Goal: Task Accomplishment & Management: Complete application form

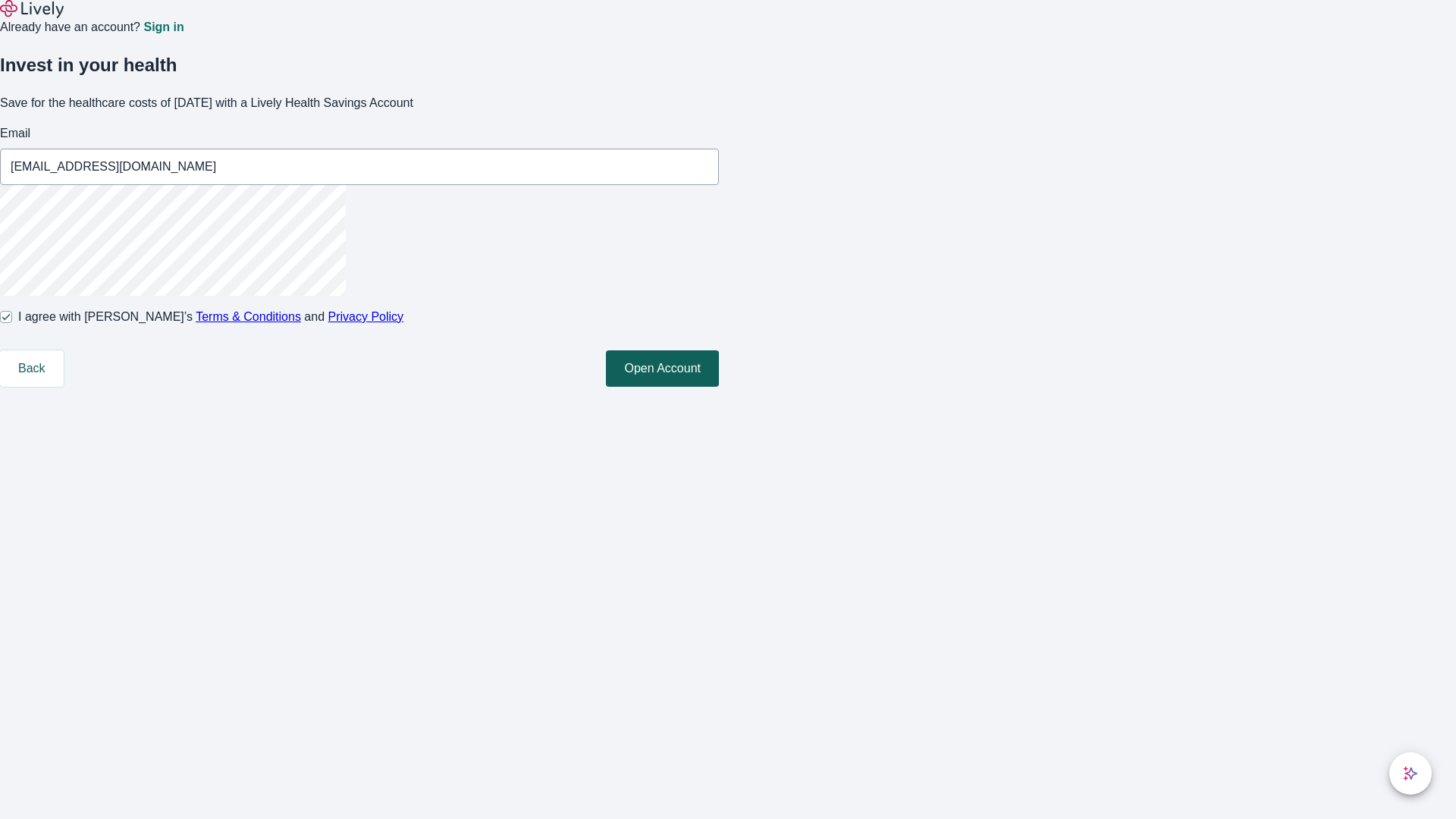
click at [718, 386] on button "Open Account" at bounding box center [663, 369] width 113 height 37
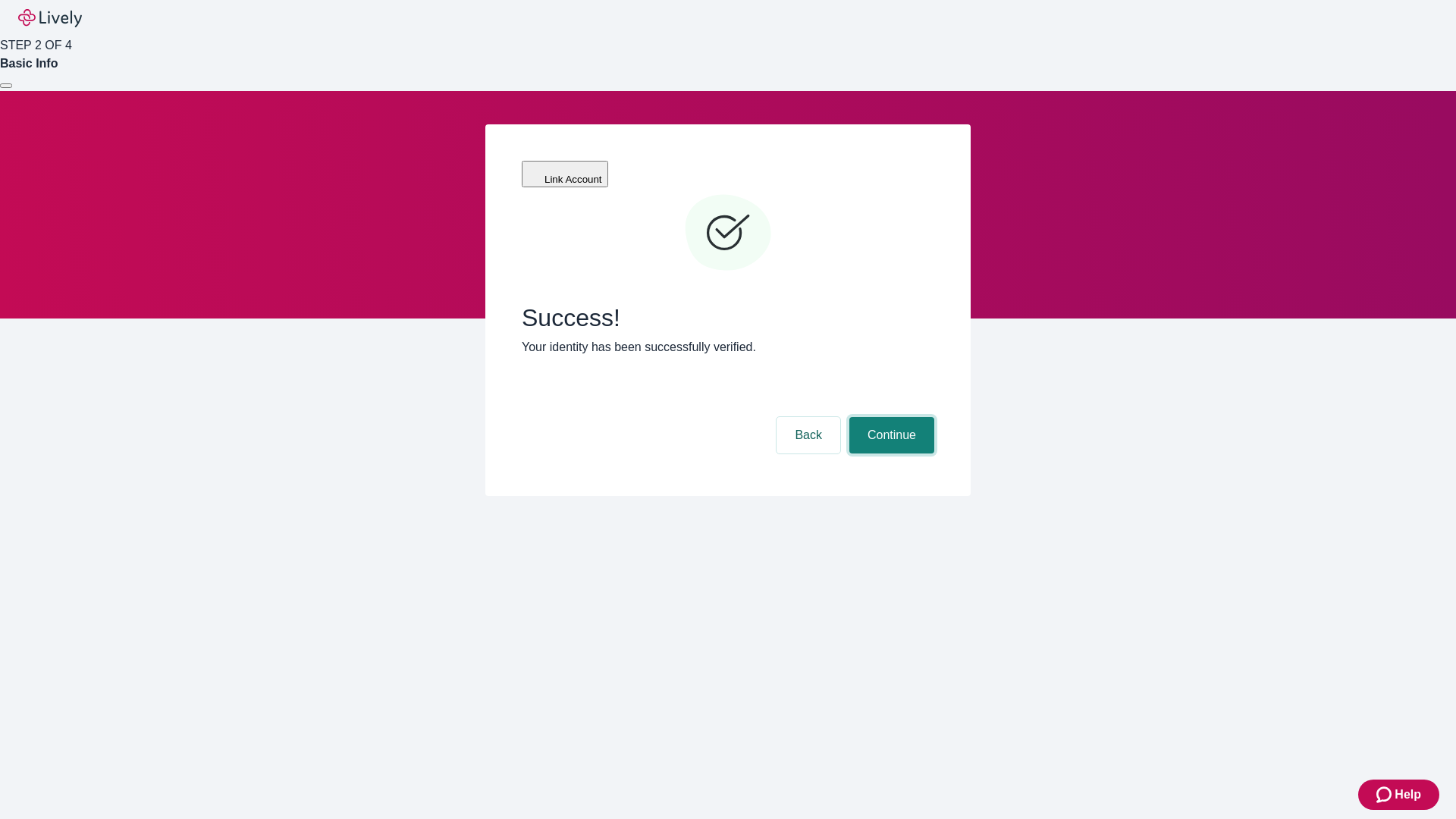
click at [889, 417] on button "Continue" at bounding box center [892, 435] width 85 height 37
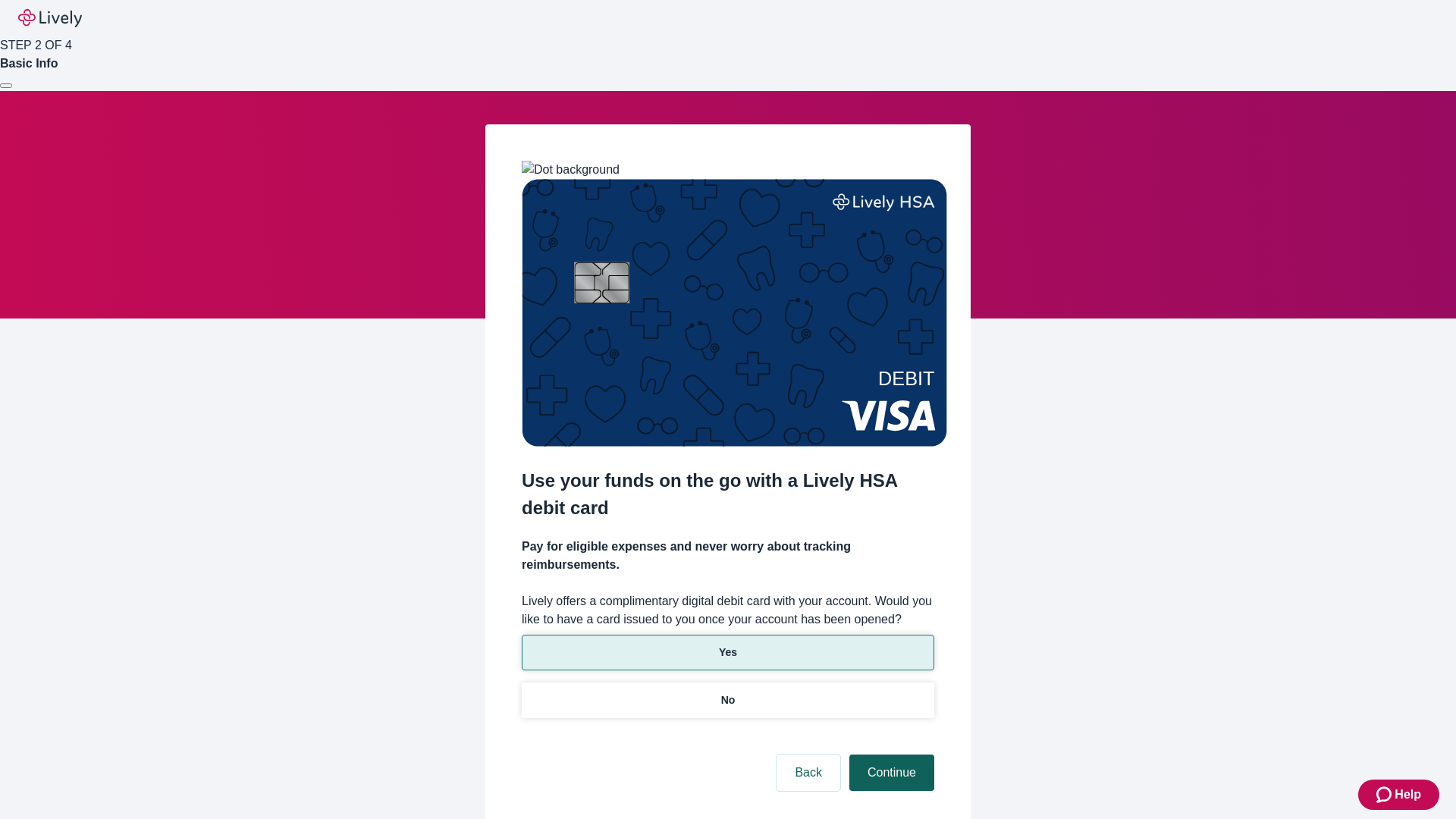
click at [727, 692] on p "No" at bounding box center [728, 700] width 14 height 16
click at [889, 754] on button "Continue" at bounding box center [892, 772] width 85 height 37
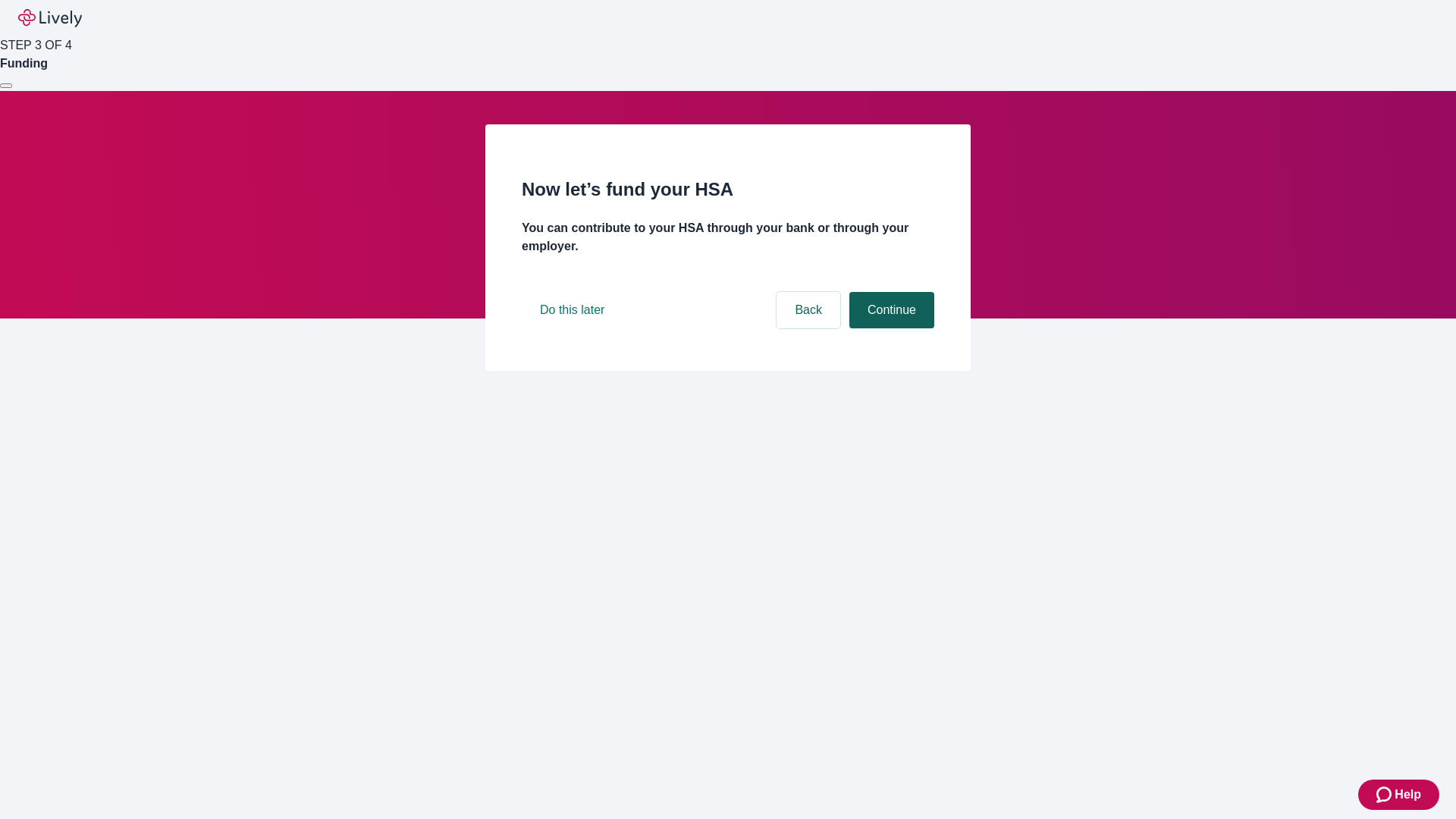
click at [889, 328] on button "Continue" at bounding box center [892, 310] width 85 height 37
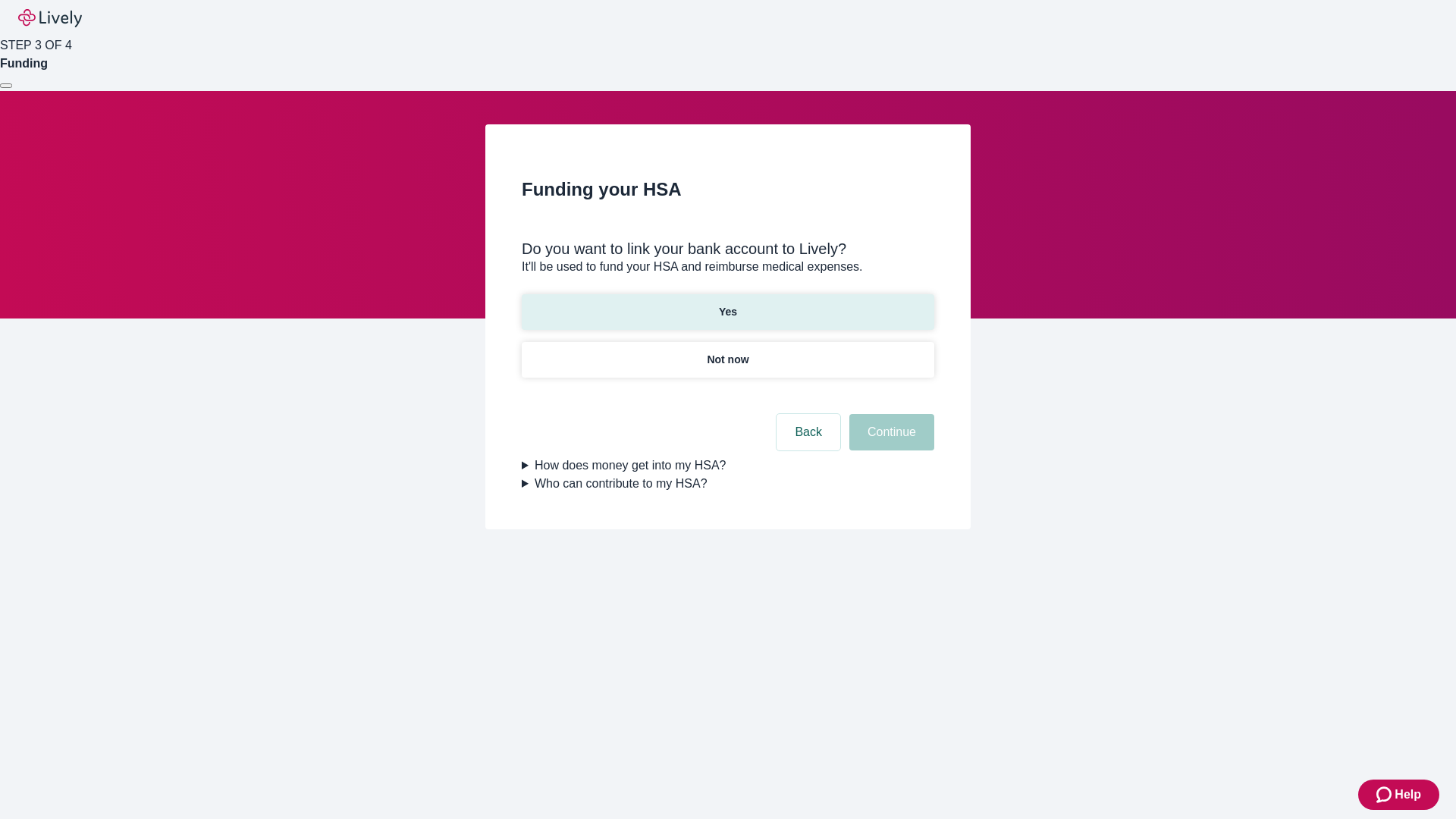
click at [727, 304] on p "Yes" at bounding box center [728, 311] width 18 height 16
click at [889, 414] on button "Continue" at bounding box center [892, 432] width 85 height 37
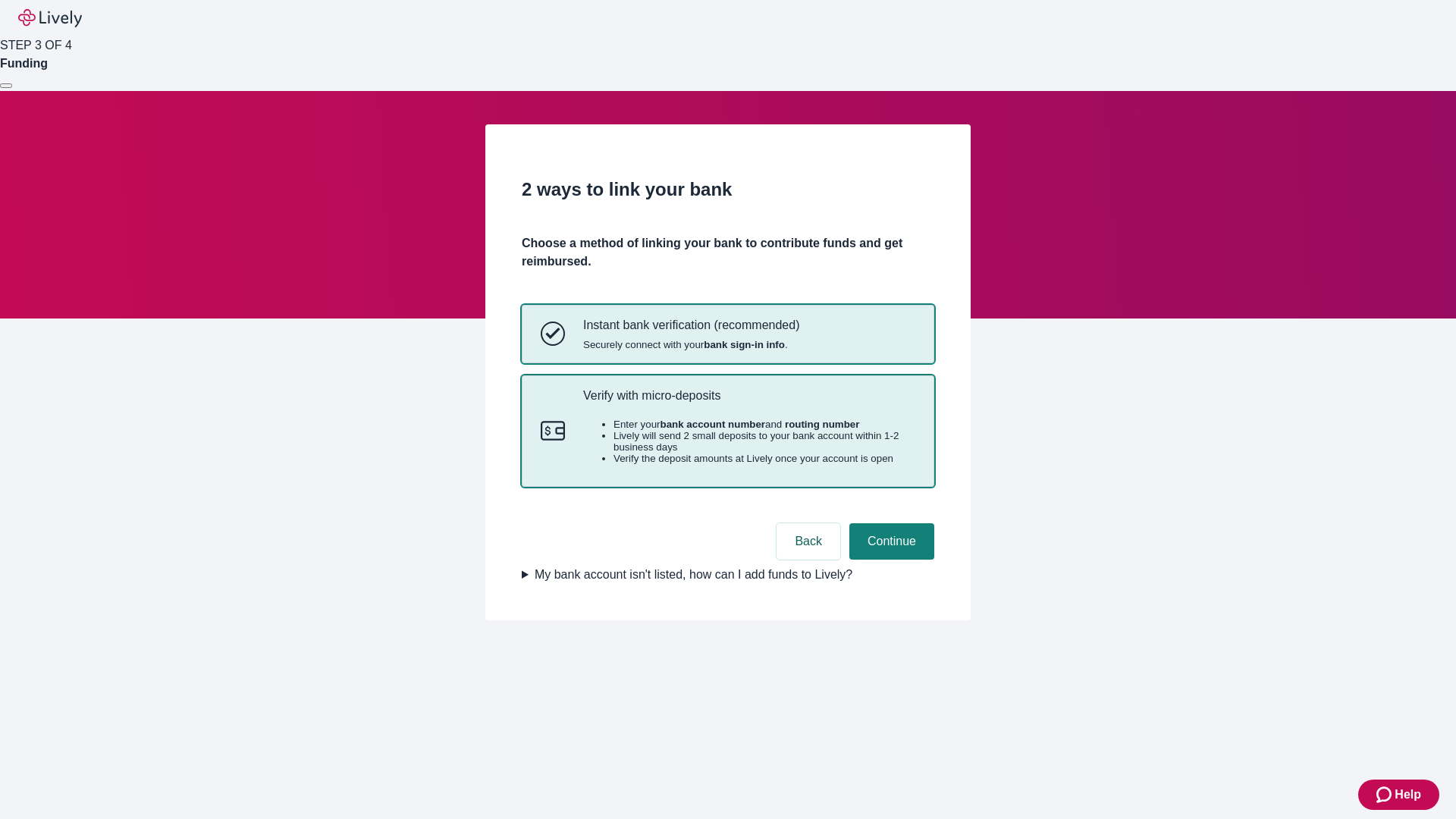
click at [748, 403] on p "Verify with micro-deposits" at bounding box center [748, 395] width 332 height 14
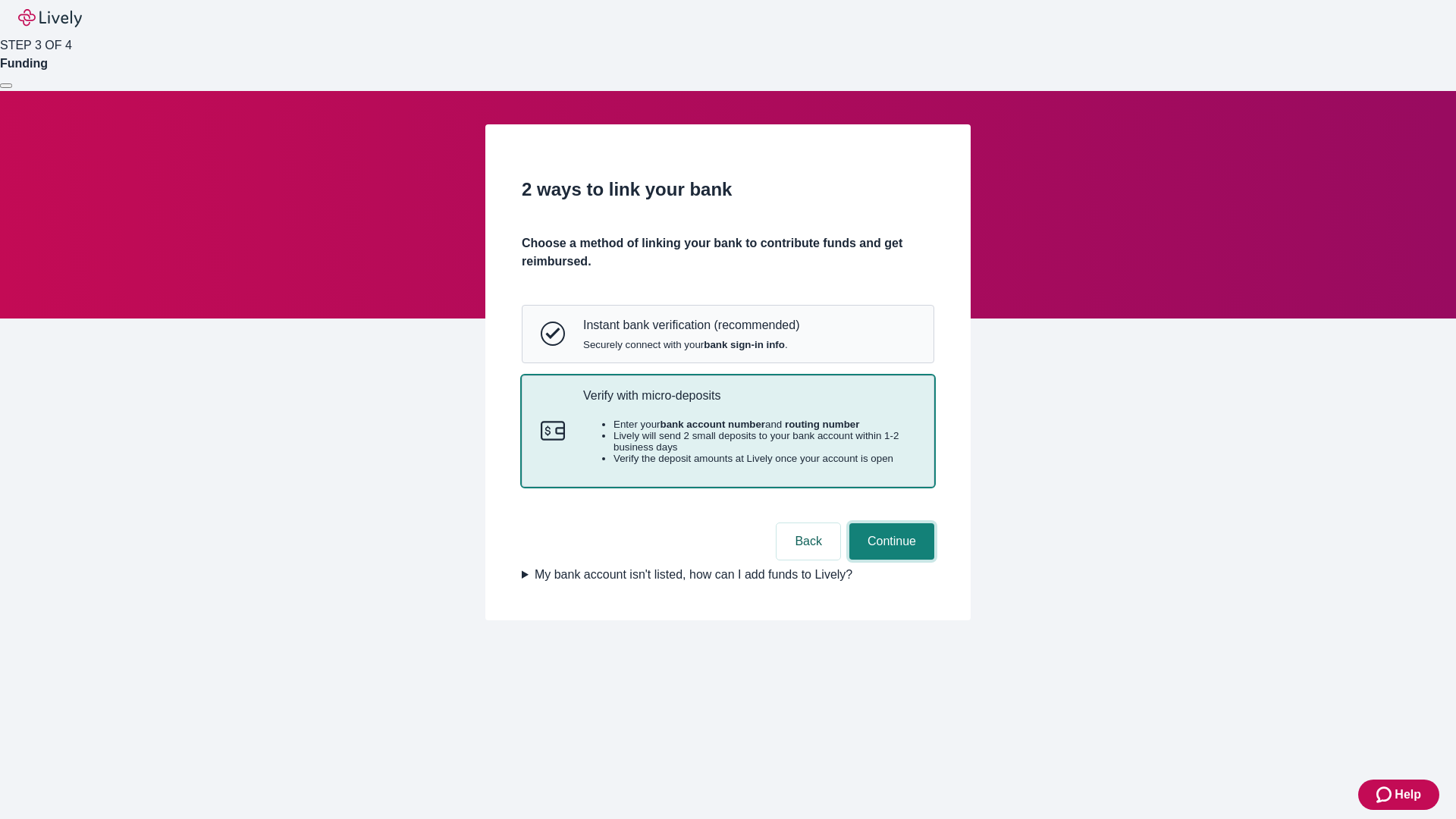
click at [889, 559] on button "Continue" at bounding box center [892, 541] width 85 height 37
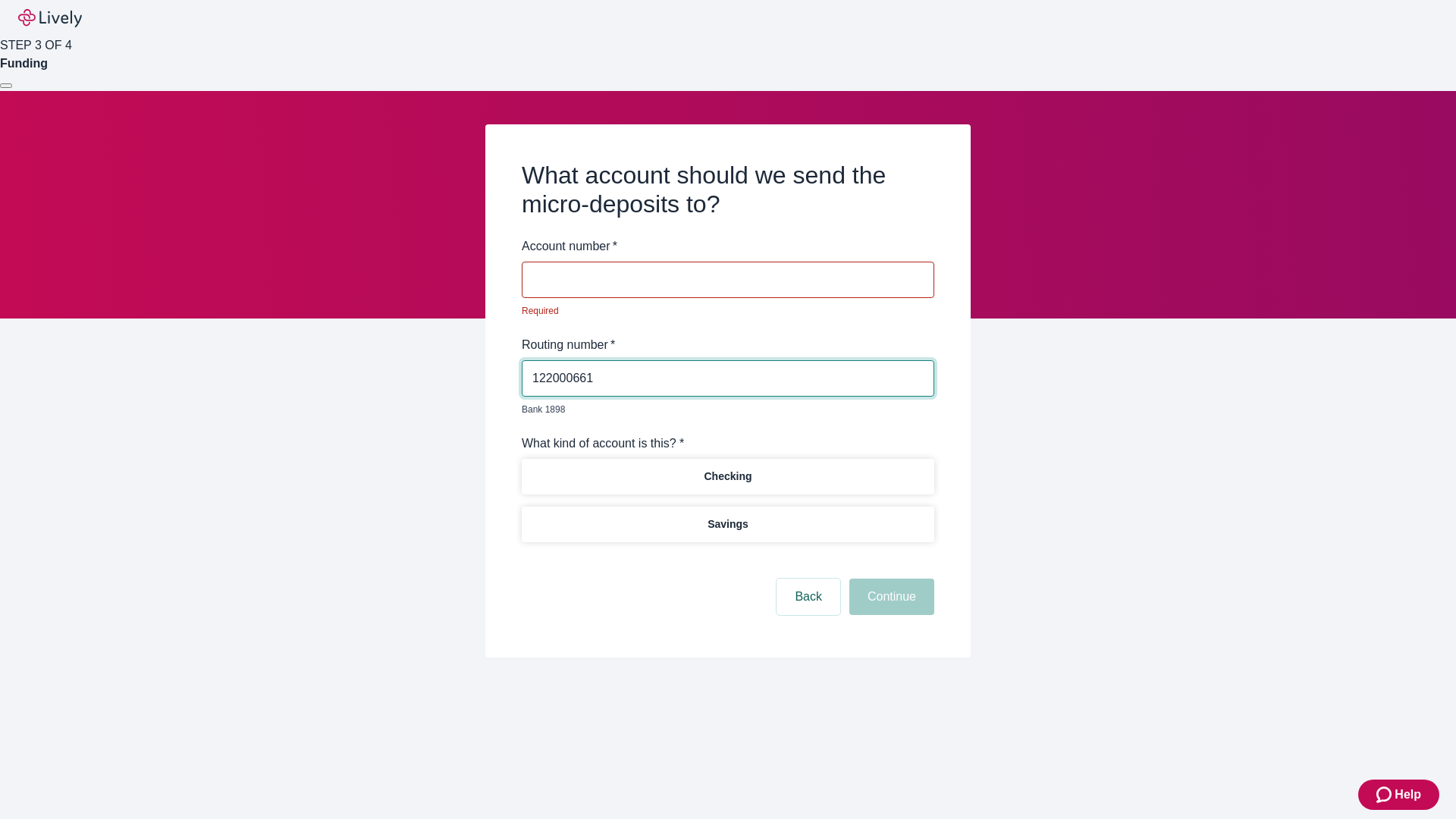
type input "122000661"
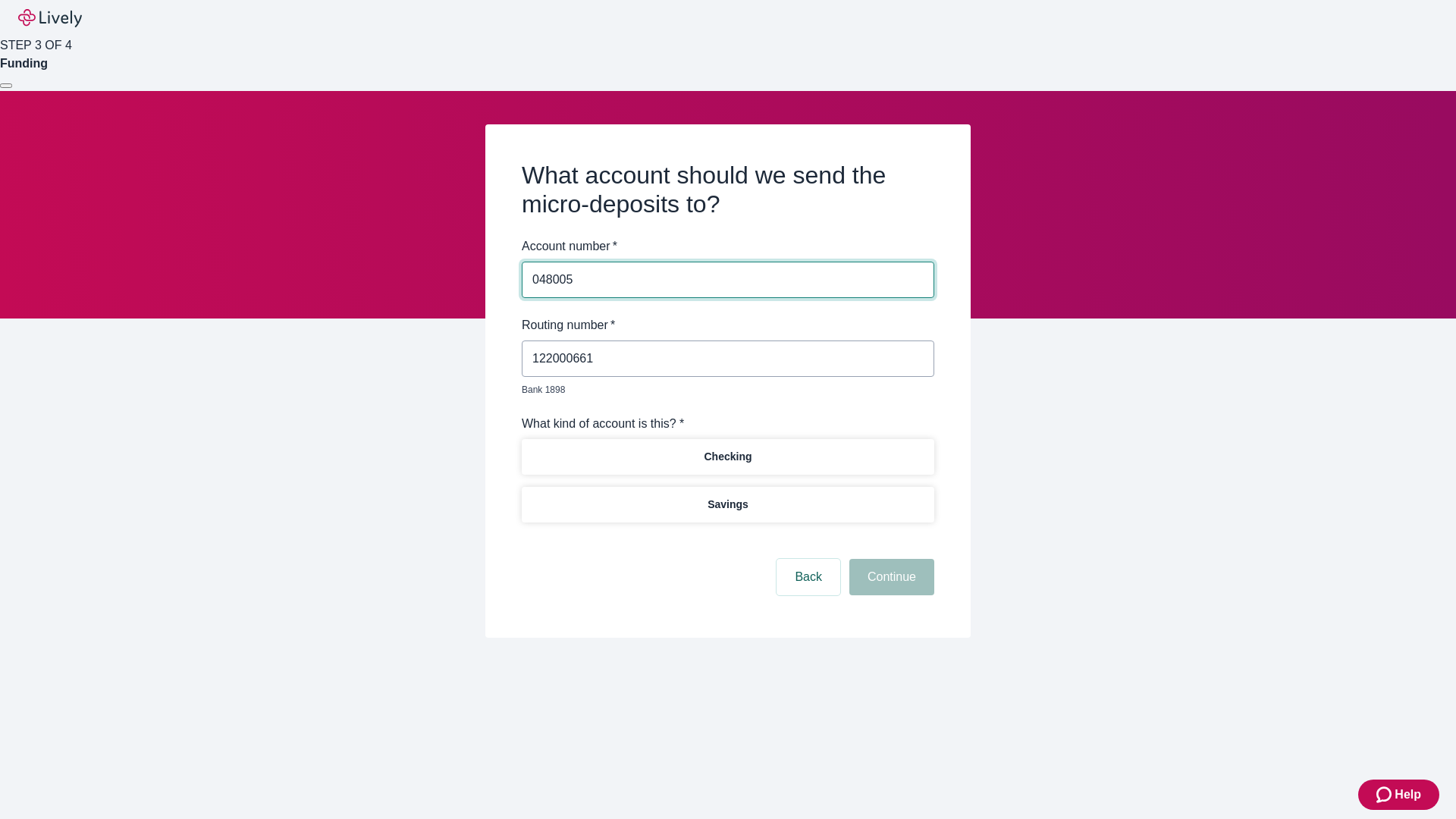
type input "048005"
click at [727, 449] on p "Checking" at bounding box center [727, 456] width 47 height 16
click at [889, 559] on button "Continue" at bounding box center [892, 577] width 85 height 37
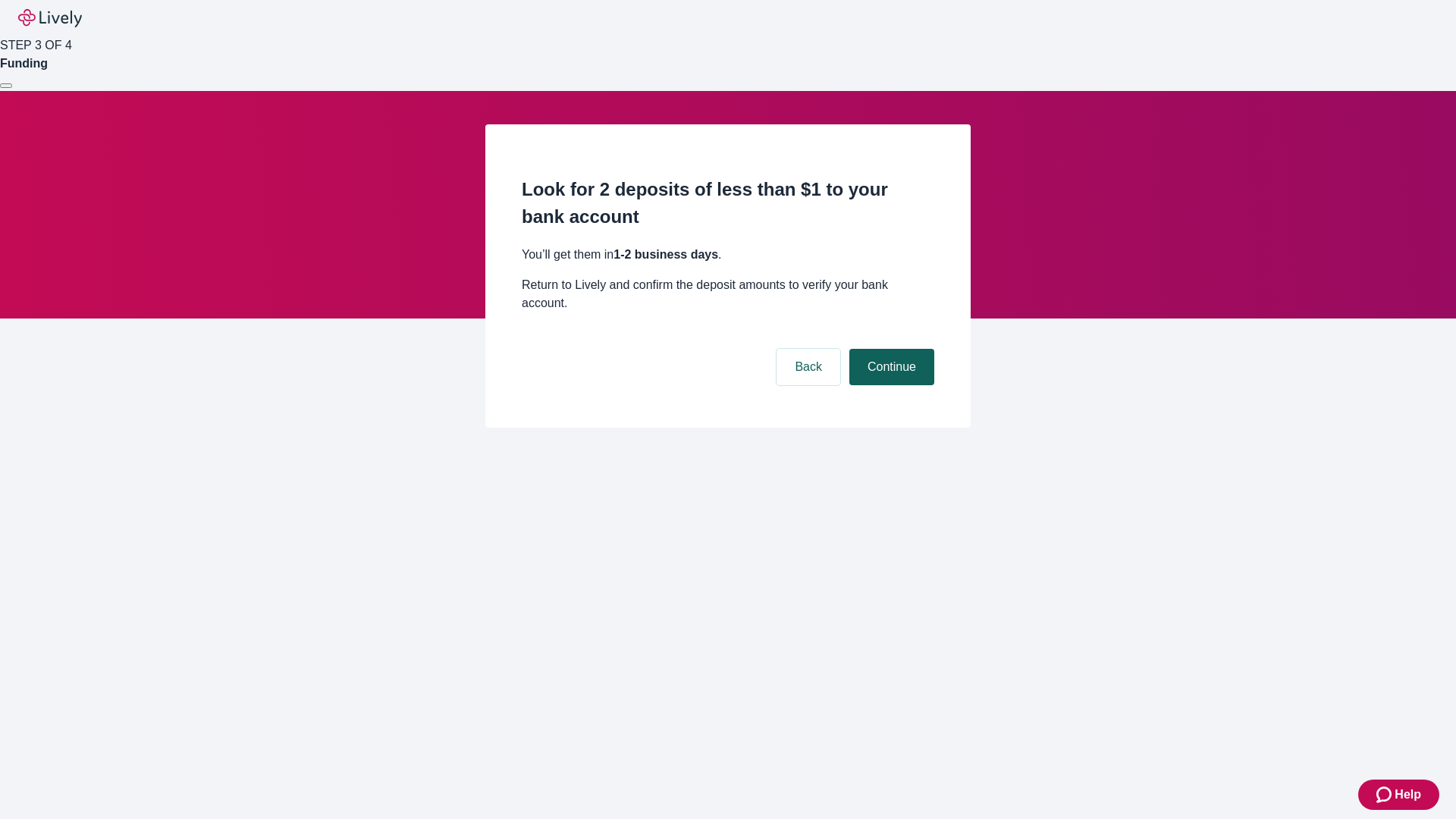
click at [889, 349] on button "Continue" at bounding box center [892, 367] width 85 height 37
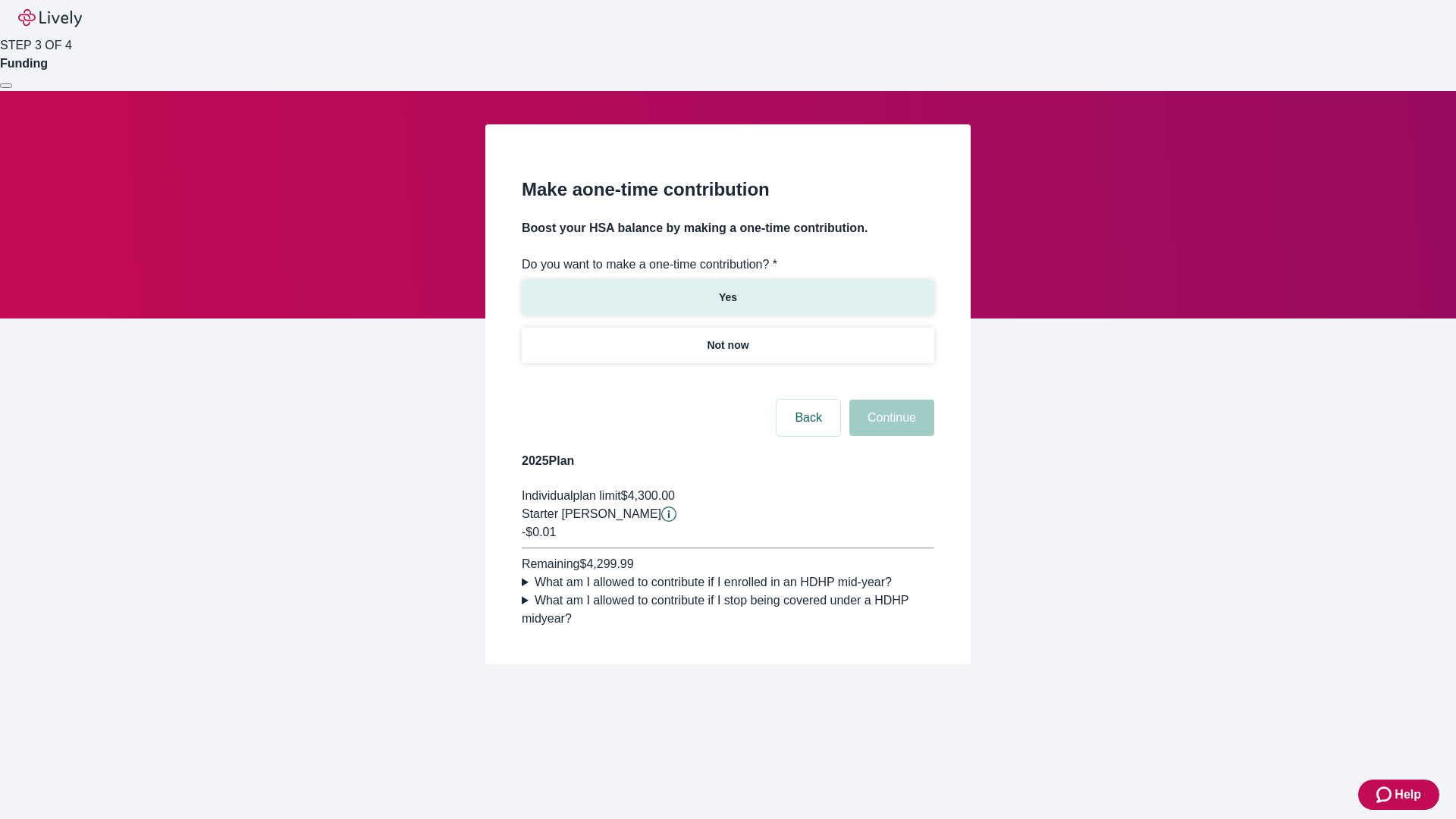
click at [727, 290] on p "Yes" at bounding box center [728, 297] width 18 height 16
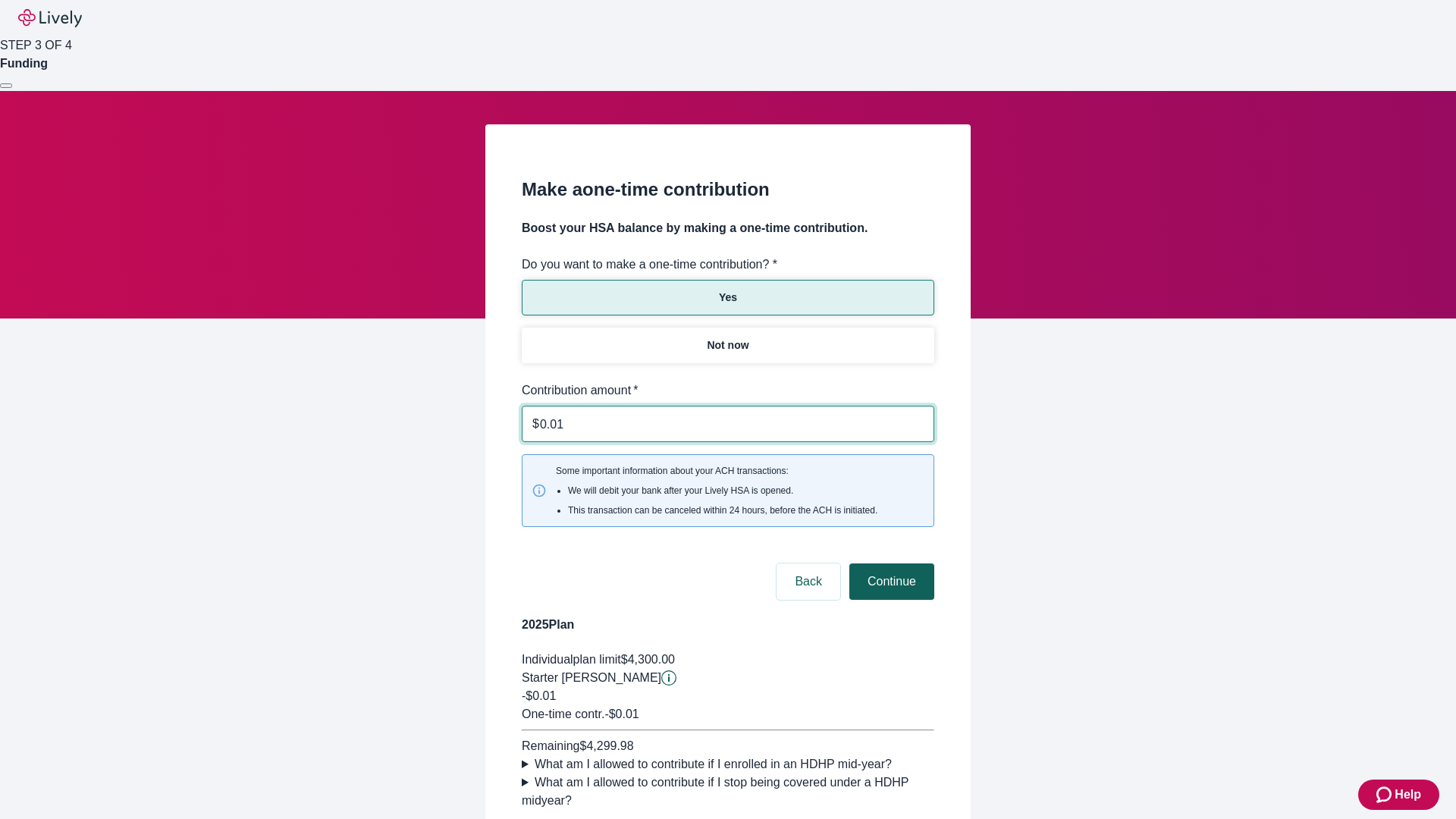
click at [889, 563] on button "Continue" at bounding box center [892, 582] width 85 height 37
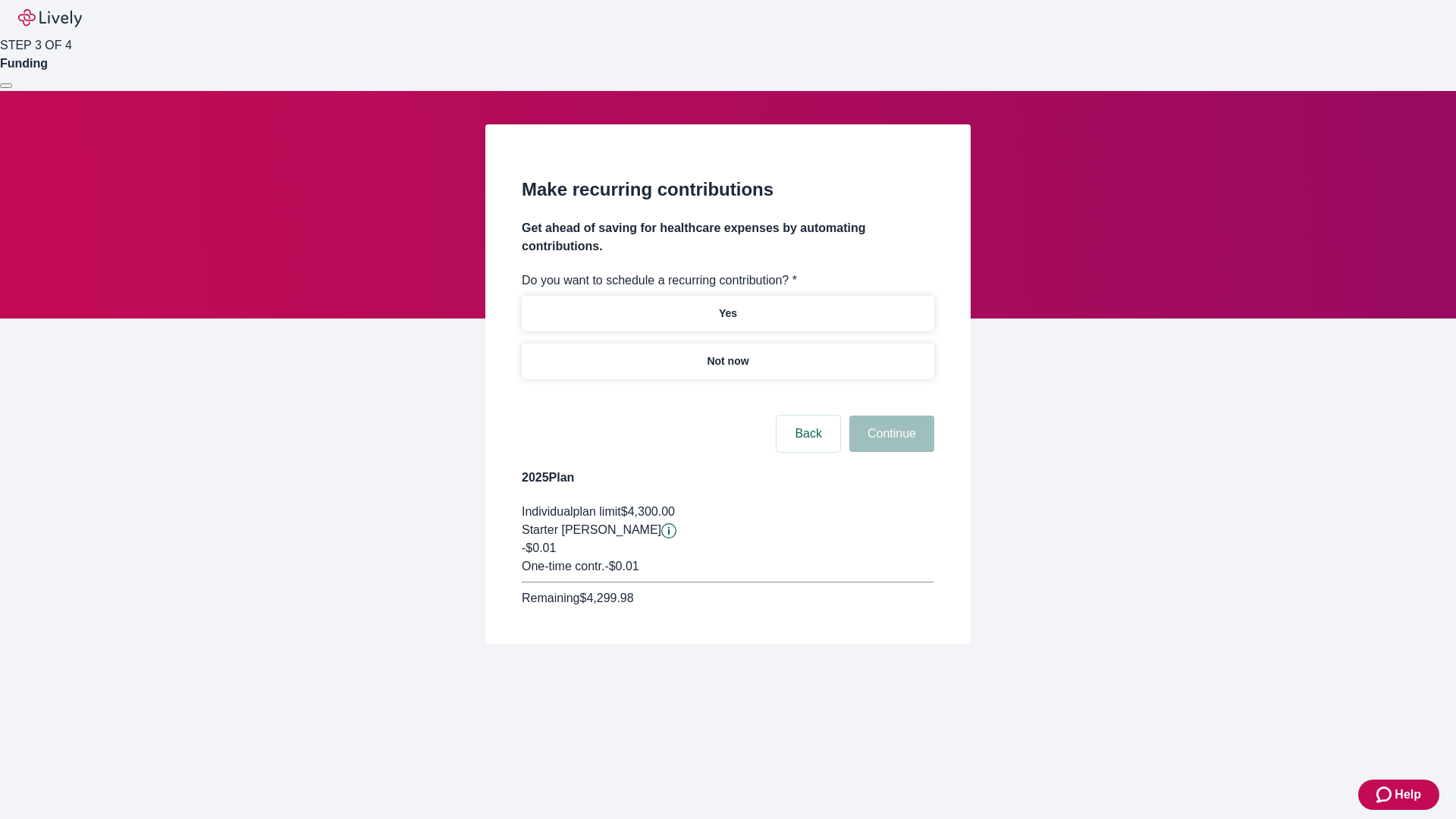
click at [727, 353] on p "Not now" at bounding box center [728, 360] width 42 height 16
click at [889, 415] on button "Continue" at bounding box center [892, 434] width 85 height 37
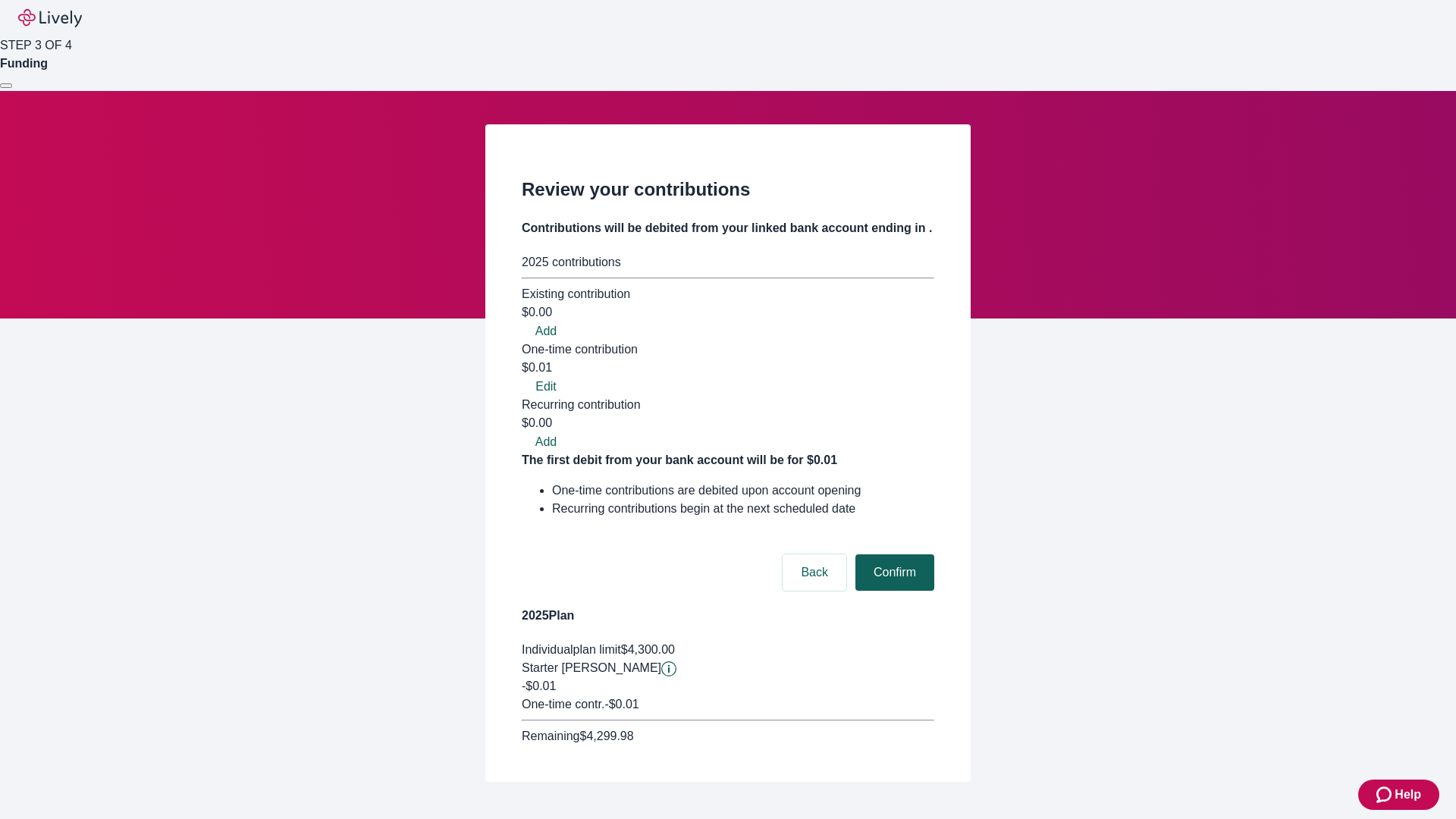
click at [892, 554] on button "Confirm" at bounding box center [894, 573] width 79 height 37
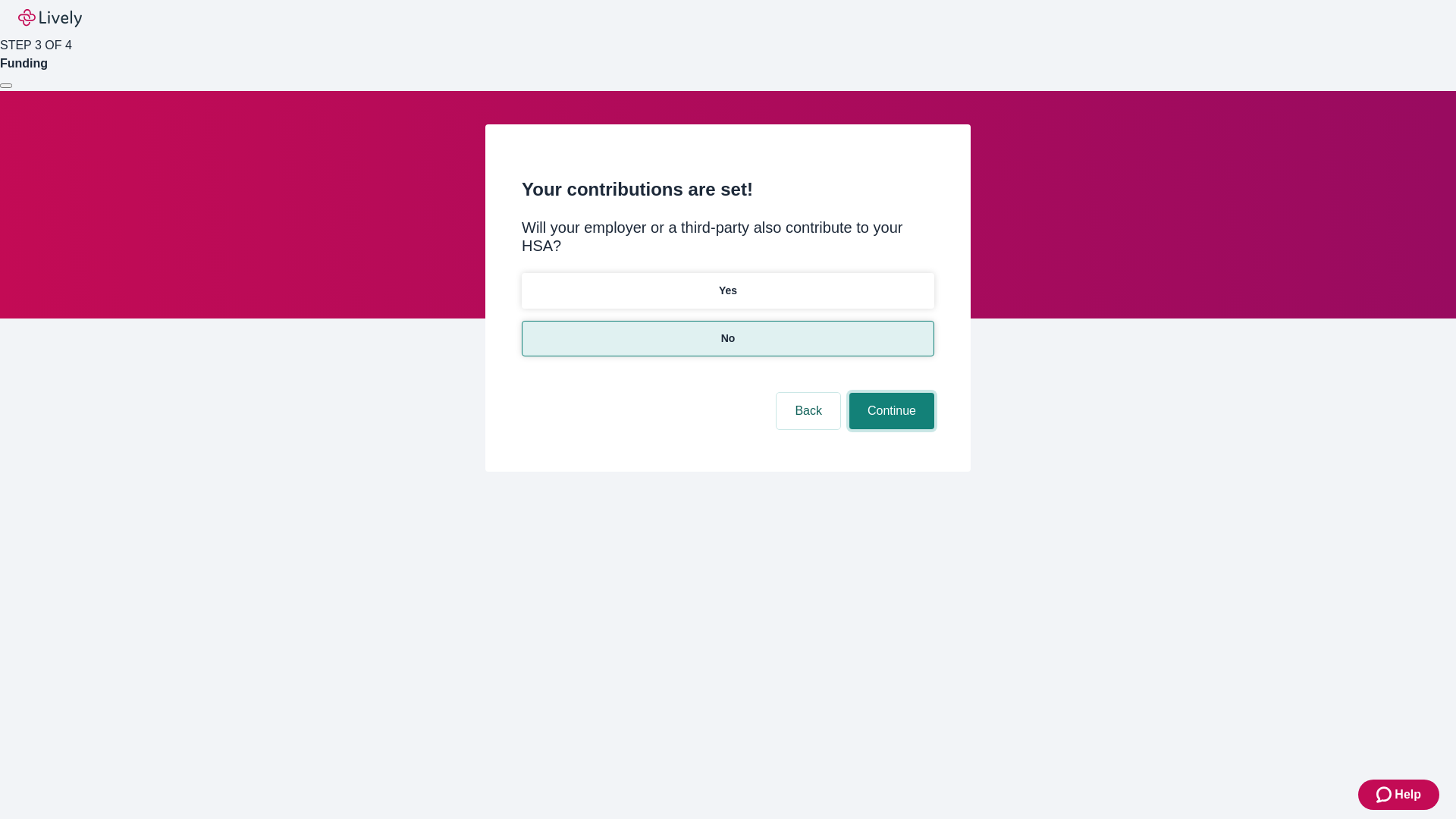
click at [889, 393] on button "Continue" at bounding box center [892, 411] width 85 height 37
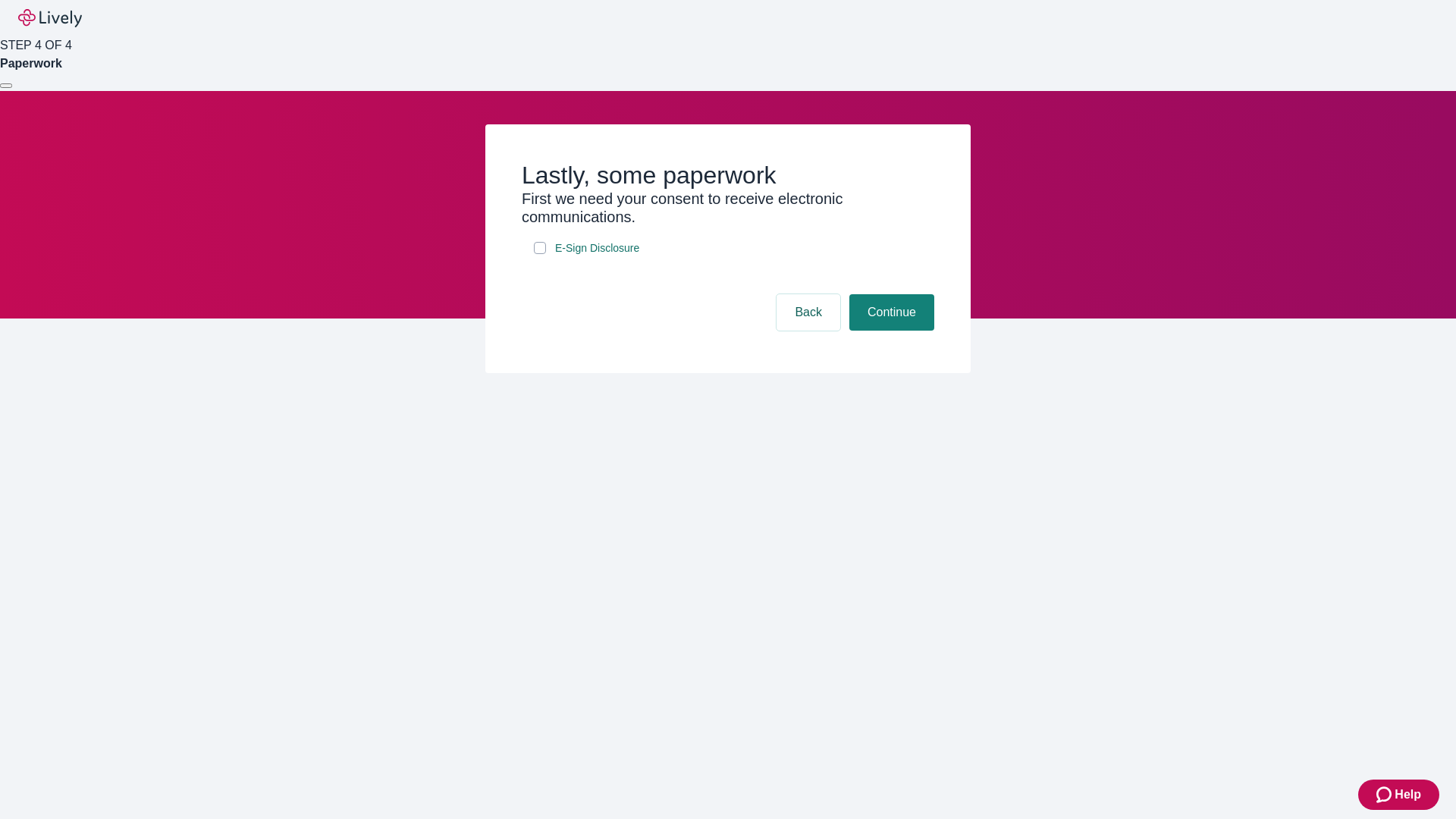
click at [539, 254] on input "E-Sign Disclosure" at bounding box center [539, 248] width 12 height 12
checkbox input "true"
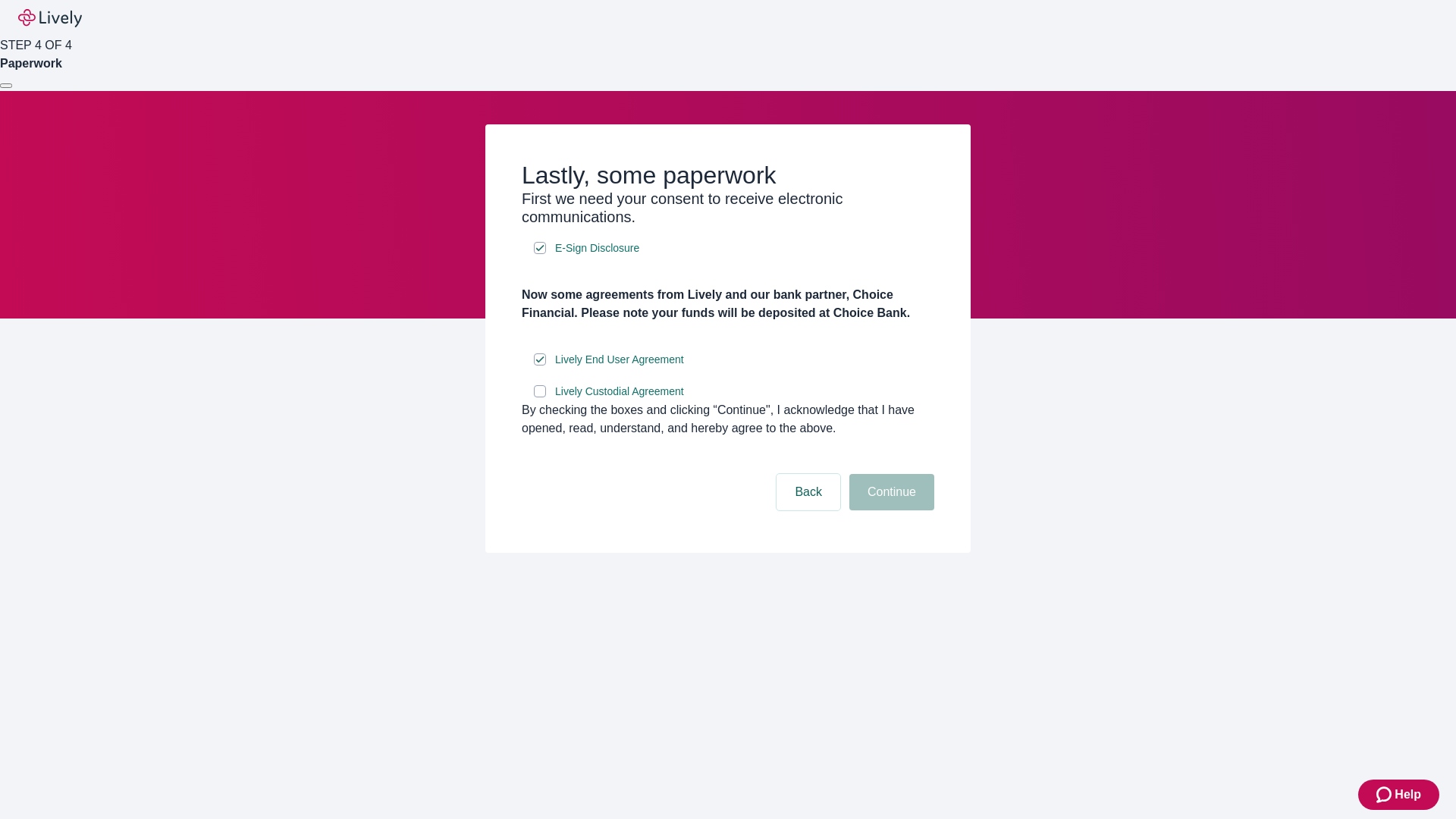
click at [539, 397] on input "Lively Custodial Agreement" at bounding box center [539, 391] width 12 height 12
checkbox input "true"
click at [889, 510] on button "Continue" at bounding box center [892, 492] width 85 height 37
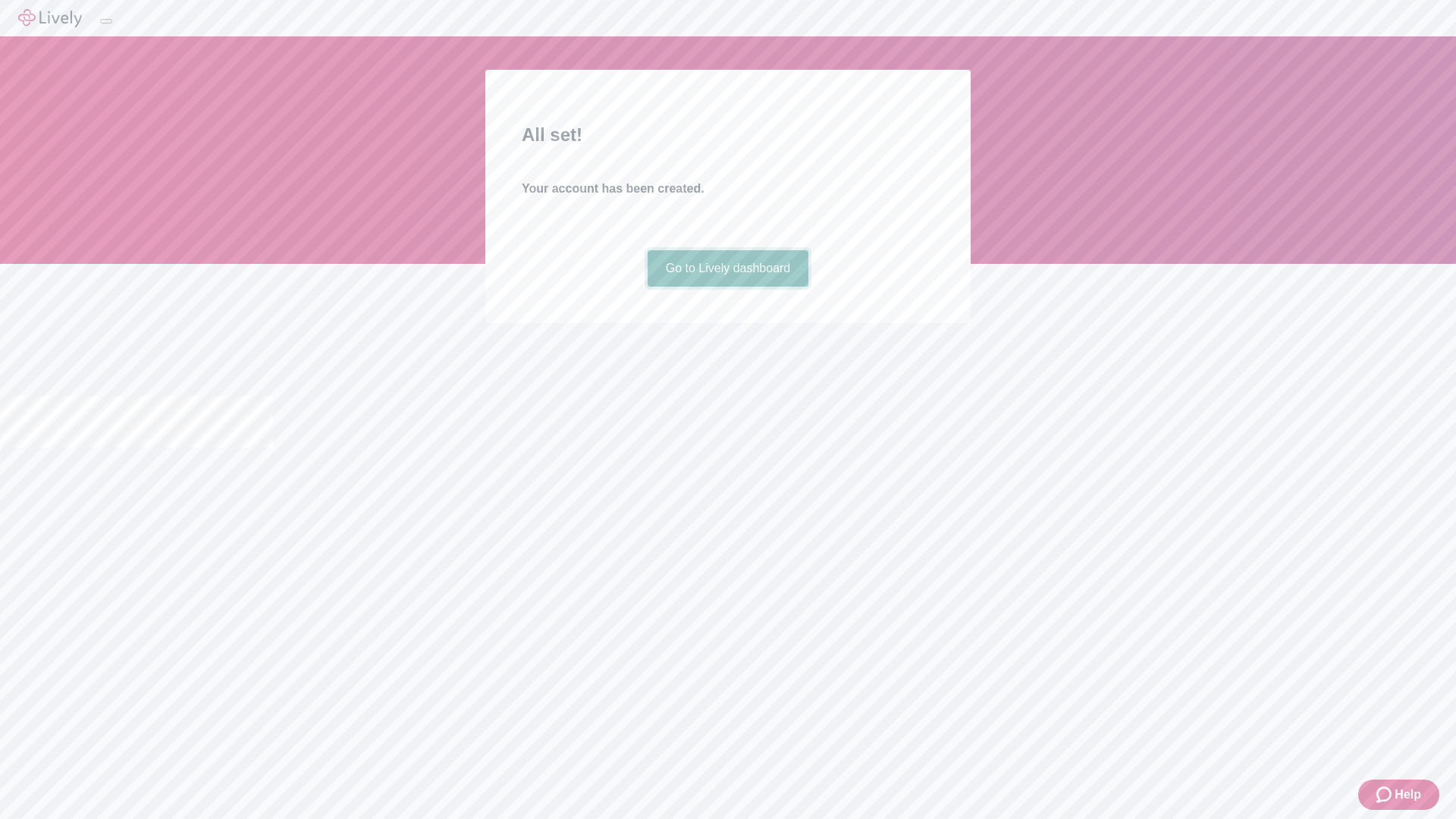
click at [727, 286] on link "Go to Lively dashboard" at bounding box center [728, 269] width 162 height 37
